Goal: Information Seeking & Learning: Find specific fact

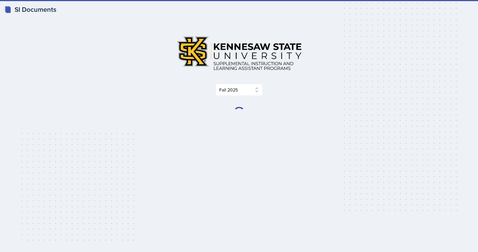
select select "2bed604d-1099-4043-b1bc-2365e8740244"
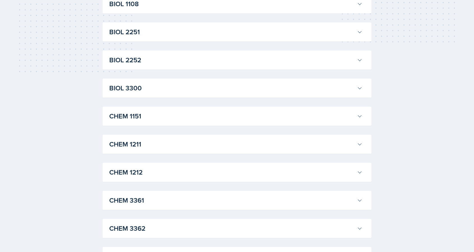
scroll to position [196, 0]
click at [157, 119] on h3 "CHEM 1211" at bounding box center [231, 116] width 245 height 10
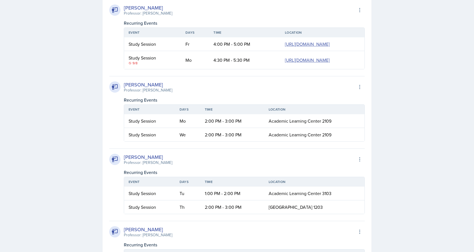
scroll to position [448, 0]
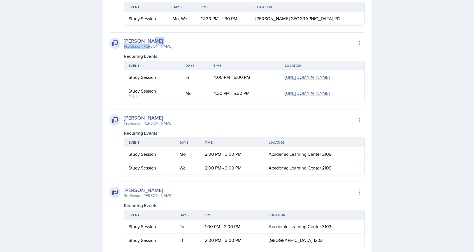
drag, startPoint x: 163, startPoint y: 42, endPoint x: 150, endPoint y: 44, distance: 13.5
click at [150, 43] on div "[PERSON_NAME] Professor: [PERSON_NAME] Export to Google Calendar" at bounding box center [236, 43] width 255 height 12
click at [157, 45] on div "Professor: [PERSON_NAME]" at bounding box center [148, 46] width 48 height 6
drag, startPoint x: 169, startPoint y: 45, endPoint x: 141, endPoint y: 45, distance: 27.5
click at [141, 45] on div "[PERSON_NAME] Professor: [PERSON_NAME] Export to Google Calendar" at bounding box center [236, 43] width 255 height 12
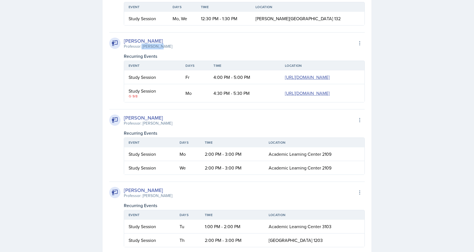
copy div "[PERSON_NAME]"
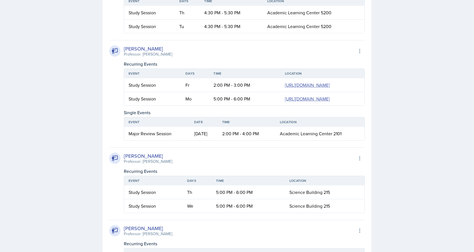
scroll to position [1092, 0]
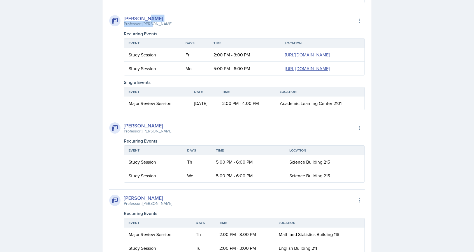
drag, startPoint x: 174, startPoint y: 98, endPoint x: 150, endPoint y: 103, distance: 24.6
click at [150, 27] on div "[PERSON_NAME] Professor: [PERSON_NAME] Export to Google Calendar" at bounding box center [236, 21] width 255 height 12
click at [157, 27] on div "Professor: [PERSON_NAME]" at bounding box center [148, 24] width 48 height 6
drag, startPoint x: 143, startPoint y: 101, endPoint x: 177, endPoint y: 101, distance: 34.5
click at [177, 27] on div "[PERSON_NAME] Professor: [PERSON_NAME] Export to Google Calendar" at bounding box center [236, 21] width 255 height 12
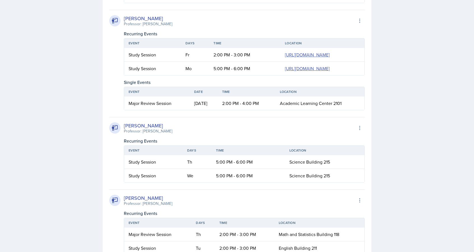
copy div "[PERSON_NAME]"
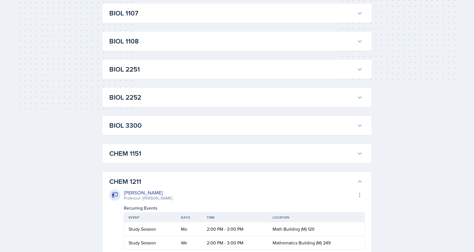
scroll to position [140, 0]
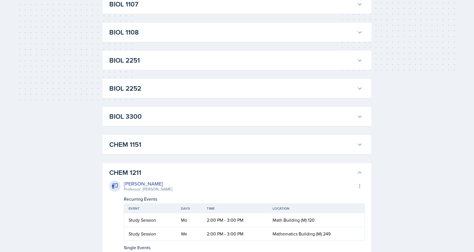
click at [314, 180] on div "[PERSON_NAME] Professor: [PERSON_NAME] Export to Google Calendar" at bounding box center [236, 186] width 255 height 12
click at [116, 168] on h3 "CHEM 1211" at bounding box center [231, 172] width 245 height 10
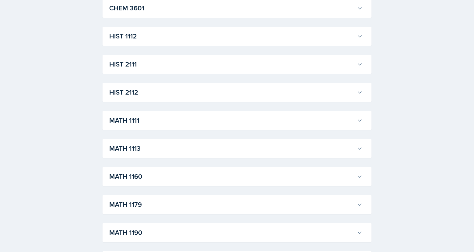
scroll to position [476, 0]
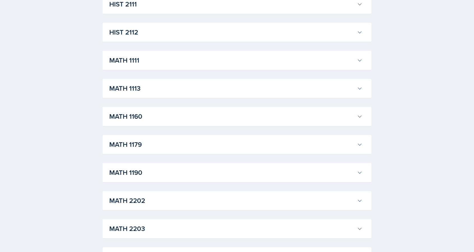
click at [128, 178] on button "MATH 1190" at bounding box center [235, 172] width 255 height 12
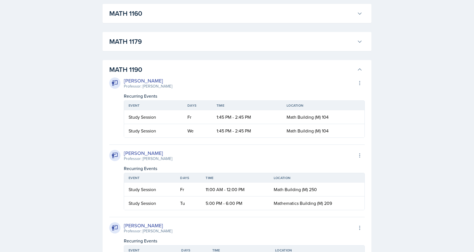
scroll to position [588, 0]
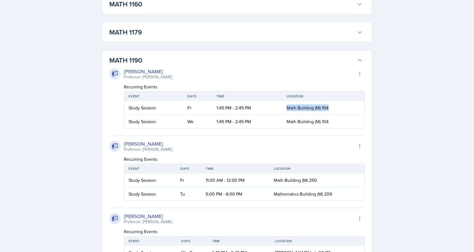
drag, startPoint x: 339, startPoint y: 107, endPoint x: 285, endPoint y: 109, distance: 53.8
click at [285, 109] on td "Math Building (M) 104" at bounding box center [323, 108] width 82 height 14
copy span "Math Building (M) 104"
click at [243, 138] on div "[PERSON_NAME] Professor: [PERSON_NAME] Export to Google Calendar Recurring Even…" at bounding box center [236, 168] width 255 height 66
drag, startPoint x: 168, startPoint y: 78, endPoint x: 143, endPoint y: 78, distance: 25.2
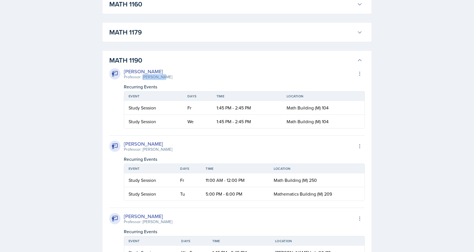
click at [143, 78] on div "[PERSON_NAME] Professor: [PERSON_NAME] Export to Google Calendar" at bounding box center [236, 74] width 255 height 12
copy div "[PERSON_NAME]"
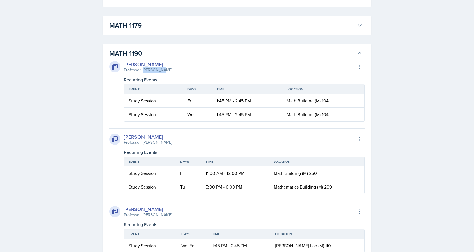
scroll to position [616, 0]
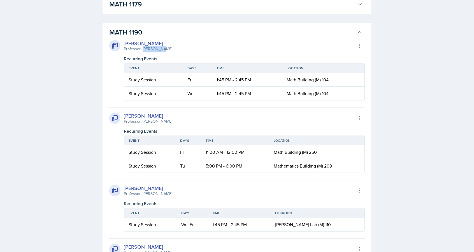
drag, startPoint x: 175, startPoint y: 193, endPoint x: 143, endPoint y: 194, distance: 32.5
click at [143, 194] on div "[PERSON_NAME] Professor: [PERSON_NAME] Export to Google Calendar" at bounding box center [236, 190] width 255 height 12
copy div "[PERSON_NAME]"
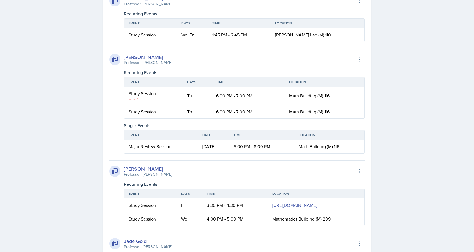
scroll to position [840, 0]
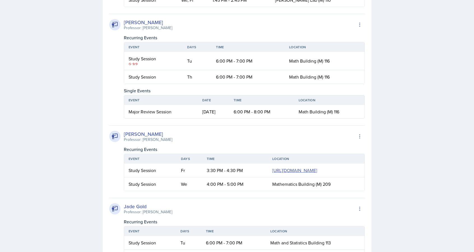
drag, startPoint x: 168, startPoint y: 120, endPoint x: 175, endPoint y: 110, distance: 12.8
click at [336, 190] on td "Mathematics Building (M) 209" at bounding box center [316, 183] width 97 height 13
click at [287, 122] on div "[PERSON_NAME] Professor: [PERSON_NAME] Export to Google Calendar Recurring Even…" at bounding box center [236, 247] width 255 height 869
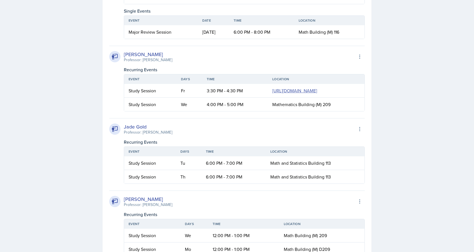
scroll to position [924, 0]
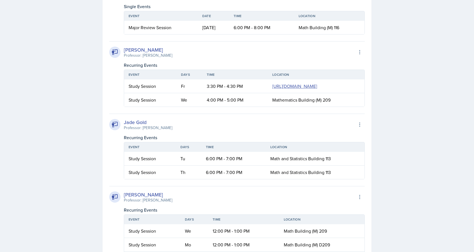
drag, startPoint x: 172, startPoint y: 53, endPoint x: 143, endPoint y: 54, distance: 28.9
click at [143, 54] on div "[PERSON_NAME] Professor: [PERSON_NAME] Export to Google Calendar" at bounding box center [236, 52] width 255 height 12
copy div "[PERSON_NAME]"
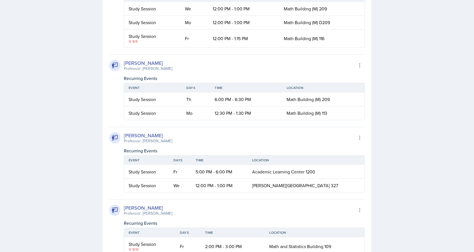
scroll to position [1148, 0]
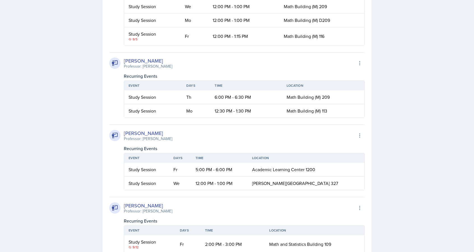
drag, startPoint x: 165, startPoint y: 18, endPoint x: 141, endPoint y: 20, distance: 23.7
copy div "[PERSON_NAME]"
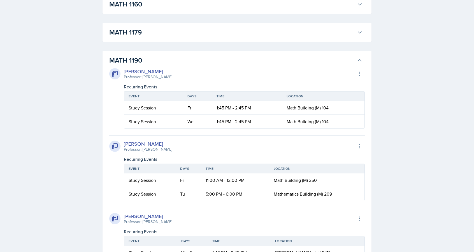
scroll to position [616, 0]
